Goal: Task Accomplishment & Management: Manage account settings

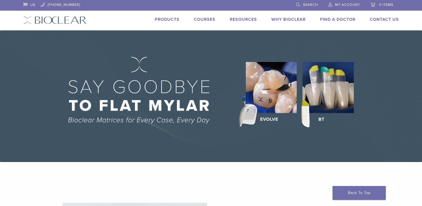
click at [352, 6] on span "My Account" at bounding box center [347, 5] width 25 height 4
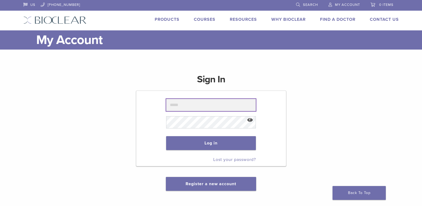
drag, startPoint x: 216, startPoint y: 106, endPoint x: 219, endPoint y: 106, distance: 2.9
click at [217, 106] on input "text" at bounding box center [211, 105] width 90 height 12
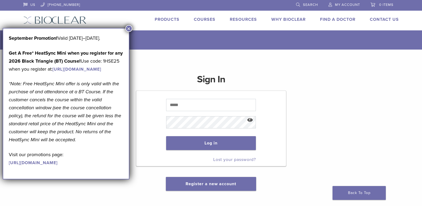
click at [129, 28] on button "×" at bounding box center [128, 28] width 7 height 7
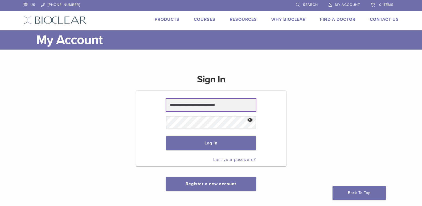
type input "**********"
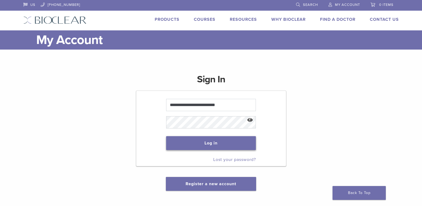
click at [192, 142] on button "Log in" at bounding box center [211, 143] width 90 height 14
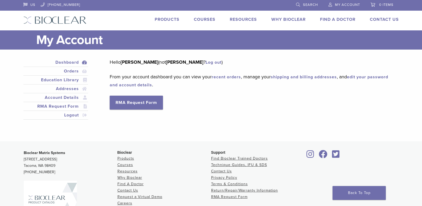
click at [231, 75] on link "recent orders" at bounding box center [226, 76] width 29 height 5
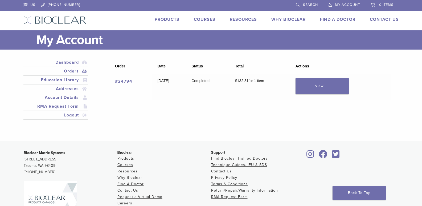
click at [160, 19] on link "Products" at bounding box center [167, 19] width 25 height 5
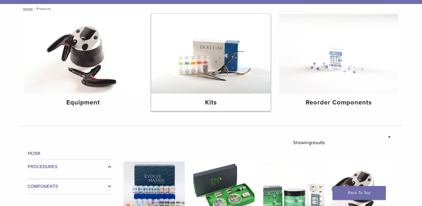
scroll to position [53, 0]
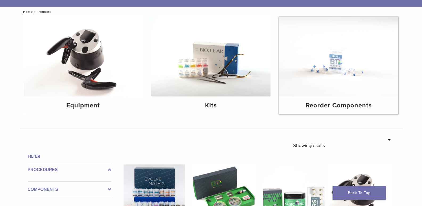
click at [351, 106] on h4 "Reorder Components" at bounding box center [338, 106] width 111 height 10
click at [339, 63] on img at bounding box center [338, 57] width 119 height 80
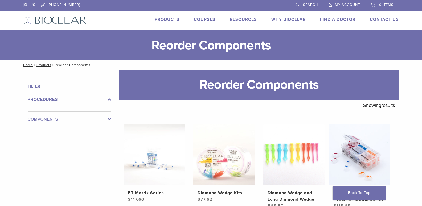
click at [340, 6] on span "My Account" at bounding box center [347, 5] width 25 height 4
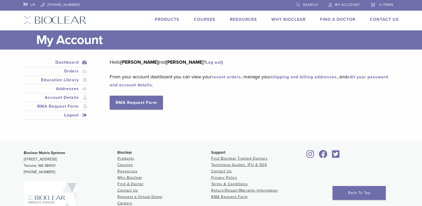
click at [70, 113] on link "Logout" at bounding box center [55, 115] width 63 height 6
